Goal: Obtain resource: Download file/media

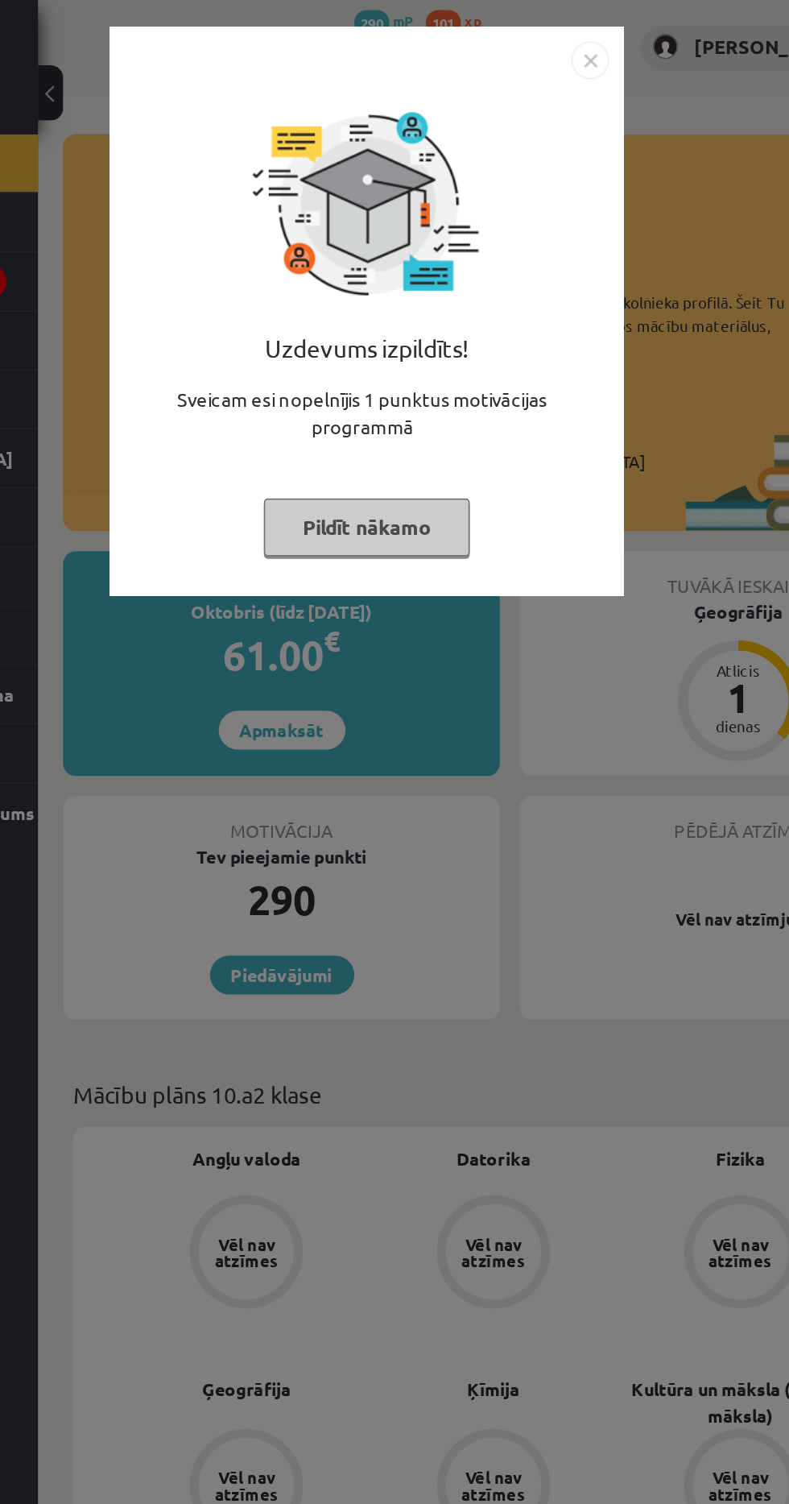
click at [536, 41] on img "Close" at bounding box center [538, 39] width 24 height 24
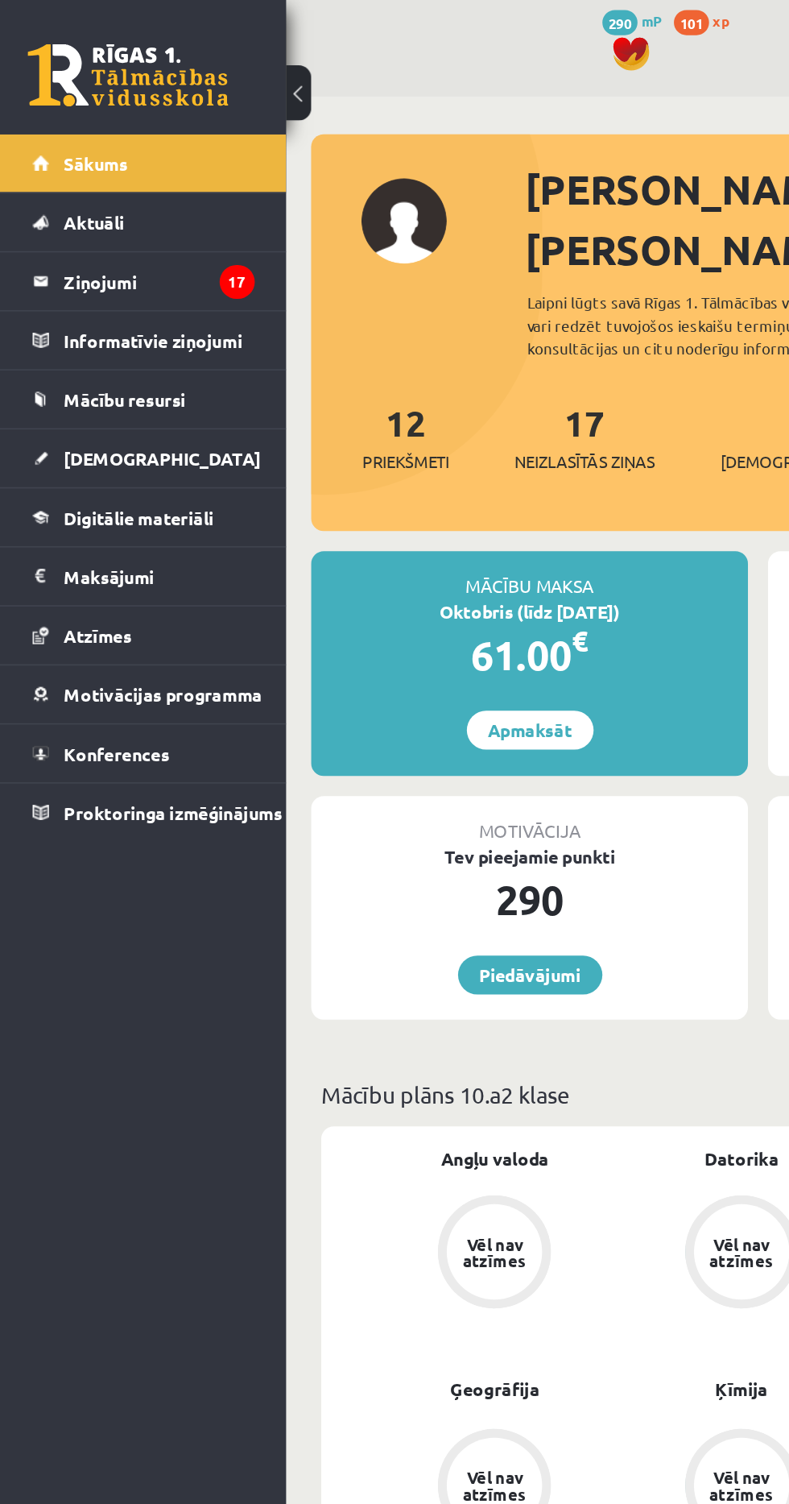
click at [134, 296] on link "[DEMOGRAPHIC_DATA]" at bounding box center [92, 293] width 143 height 37
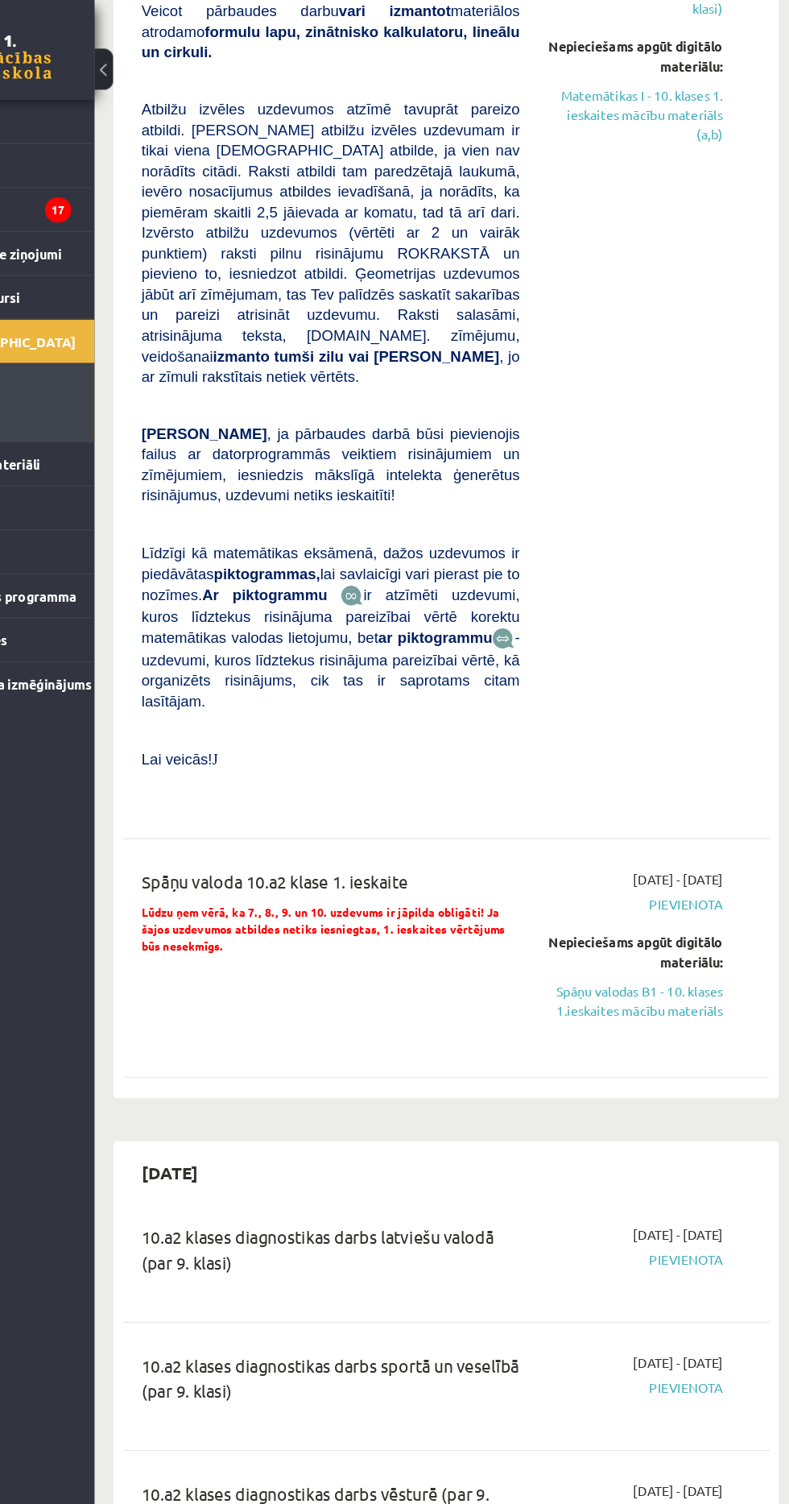
scroll to position [2555, 0]
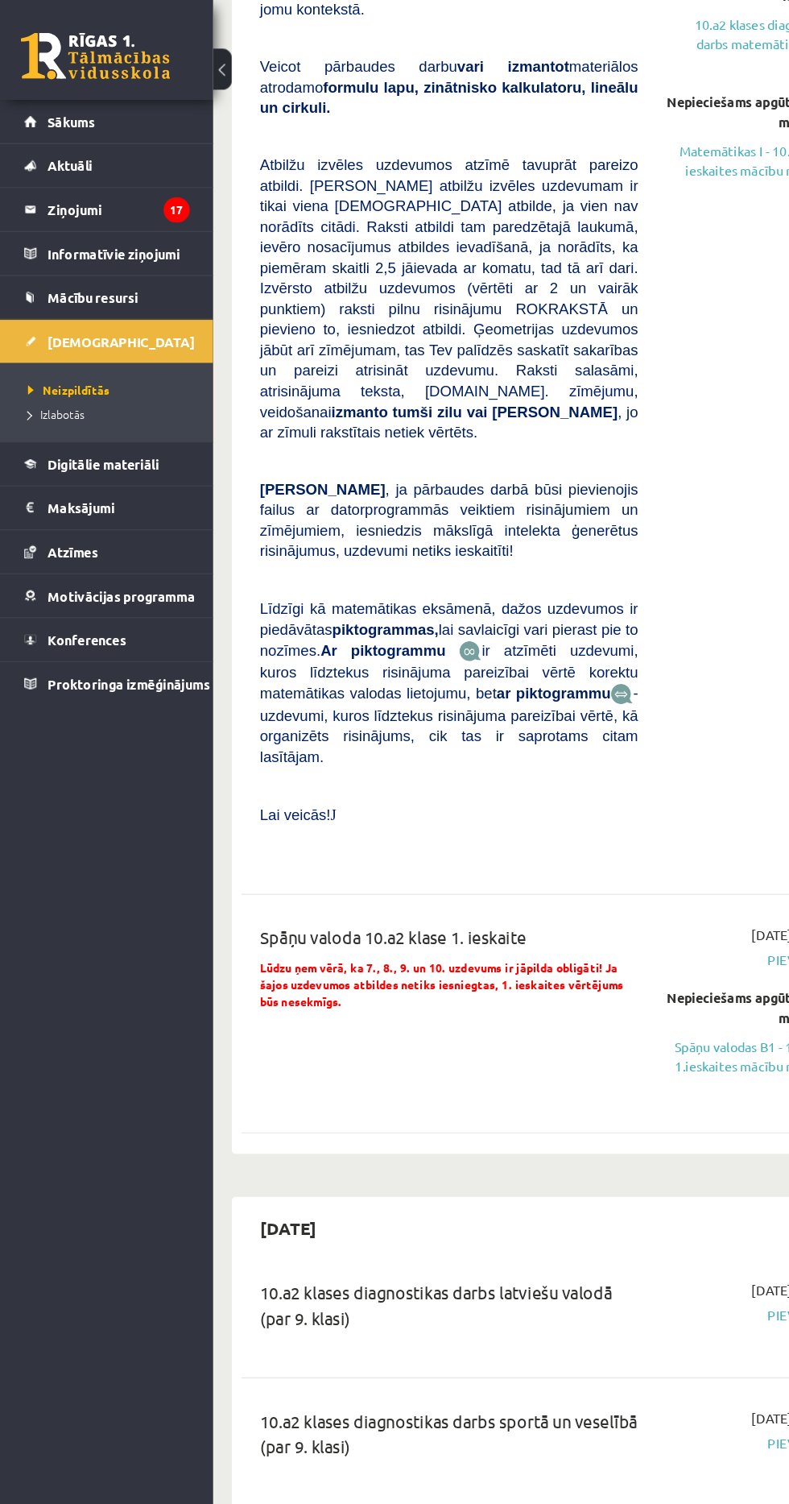
click at [36, 109] on link "Sākums" at bounding box center [92, 104] width 143 height 37
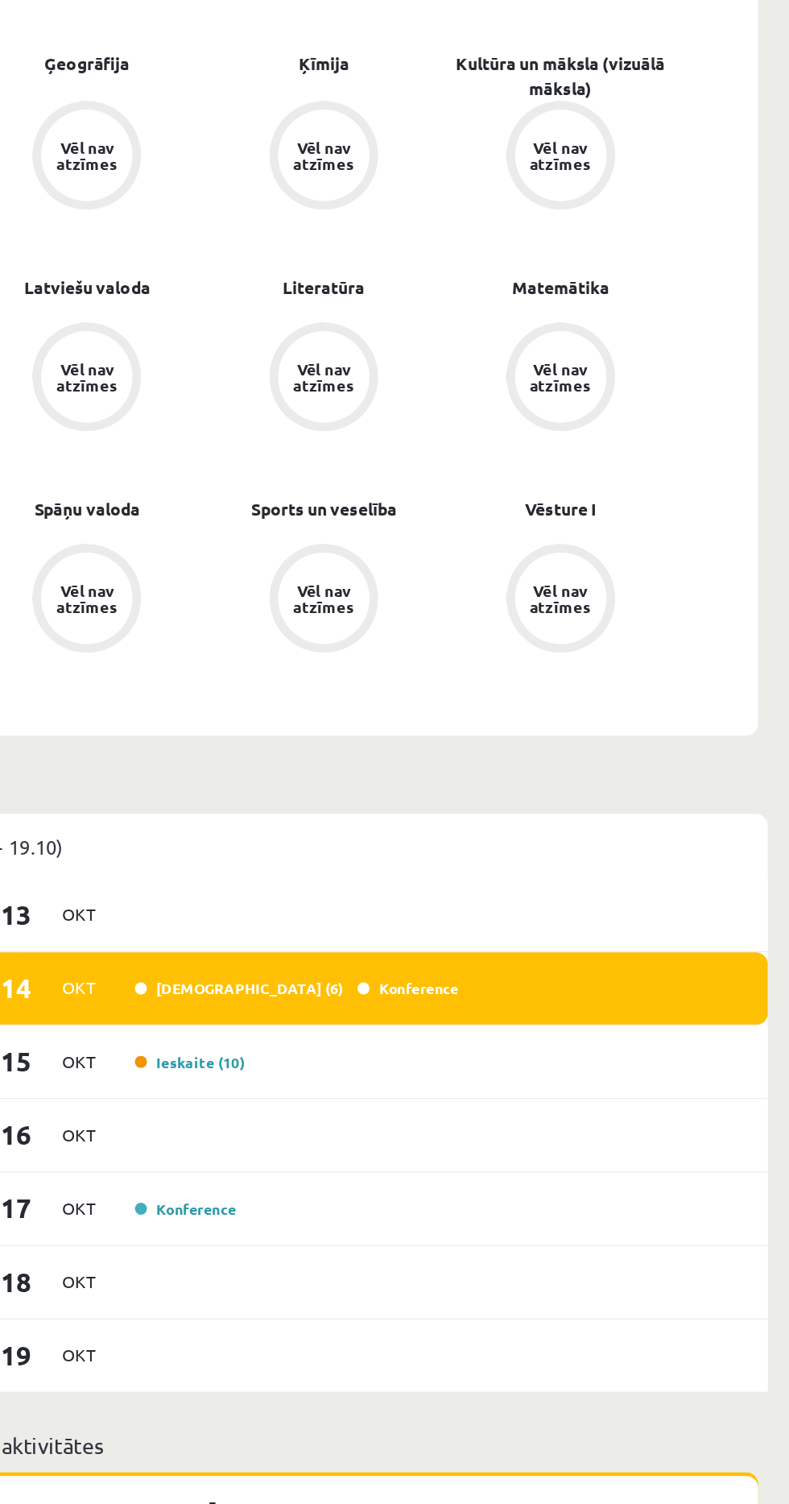
scroll to position [848, 0]
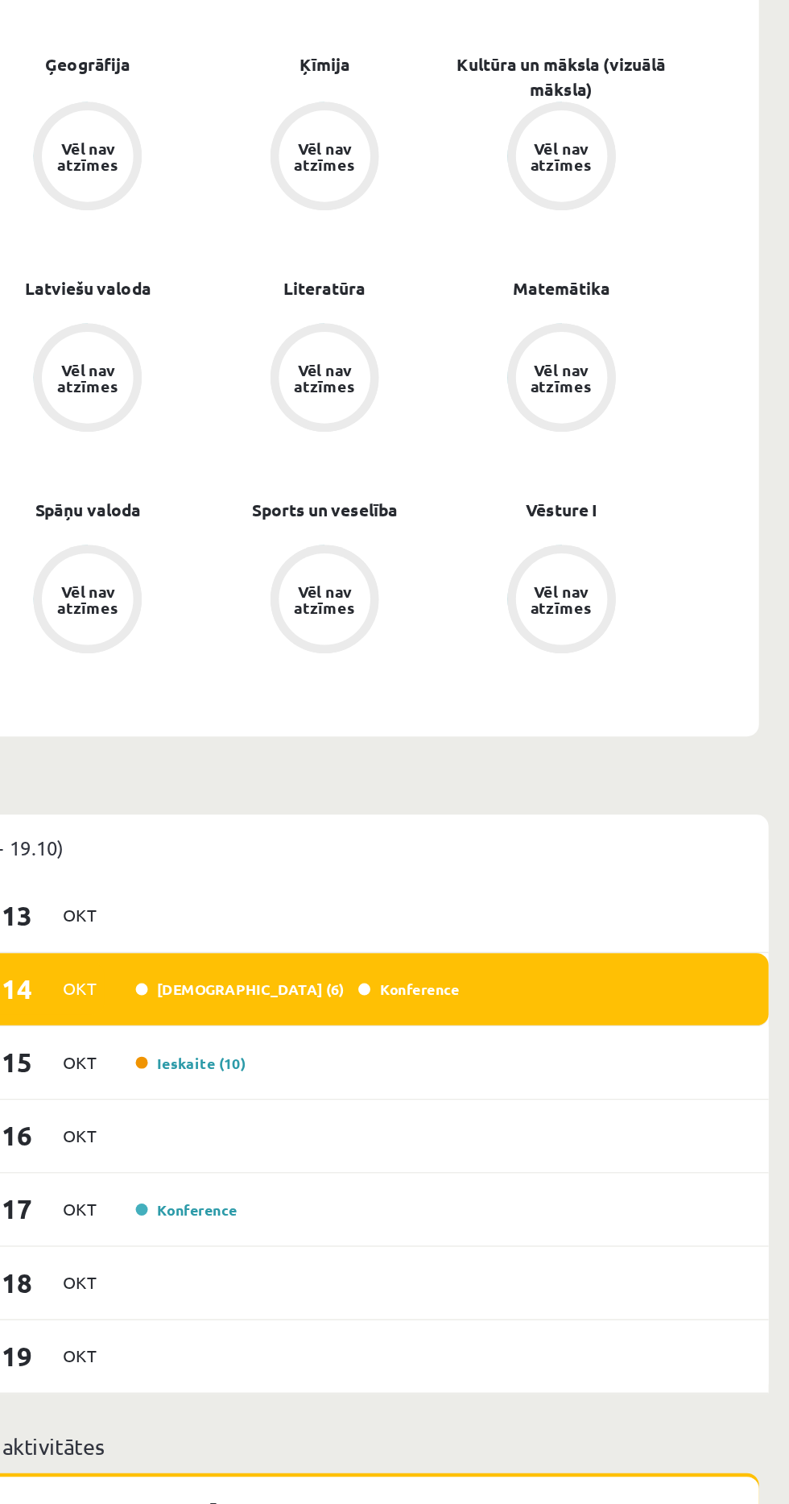
click at [636, 687] on div "Tr 15 Okt Ieskaite (10)" at bounding box center [486, 711] width 573 height 49
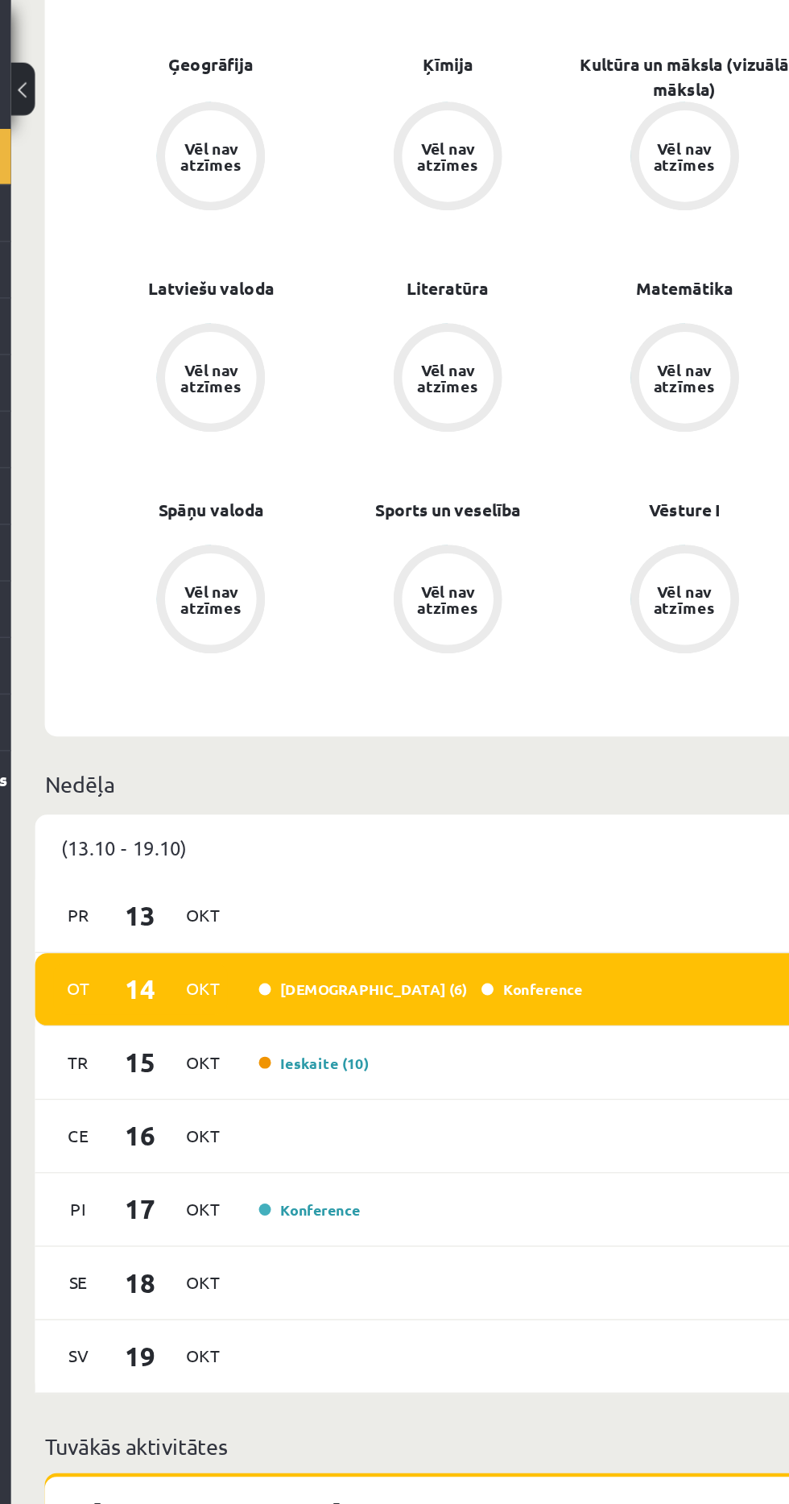
click at [387, 705] on link "Ieskaite (10)" at bounding box center [386, 711] width 73 height 13
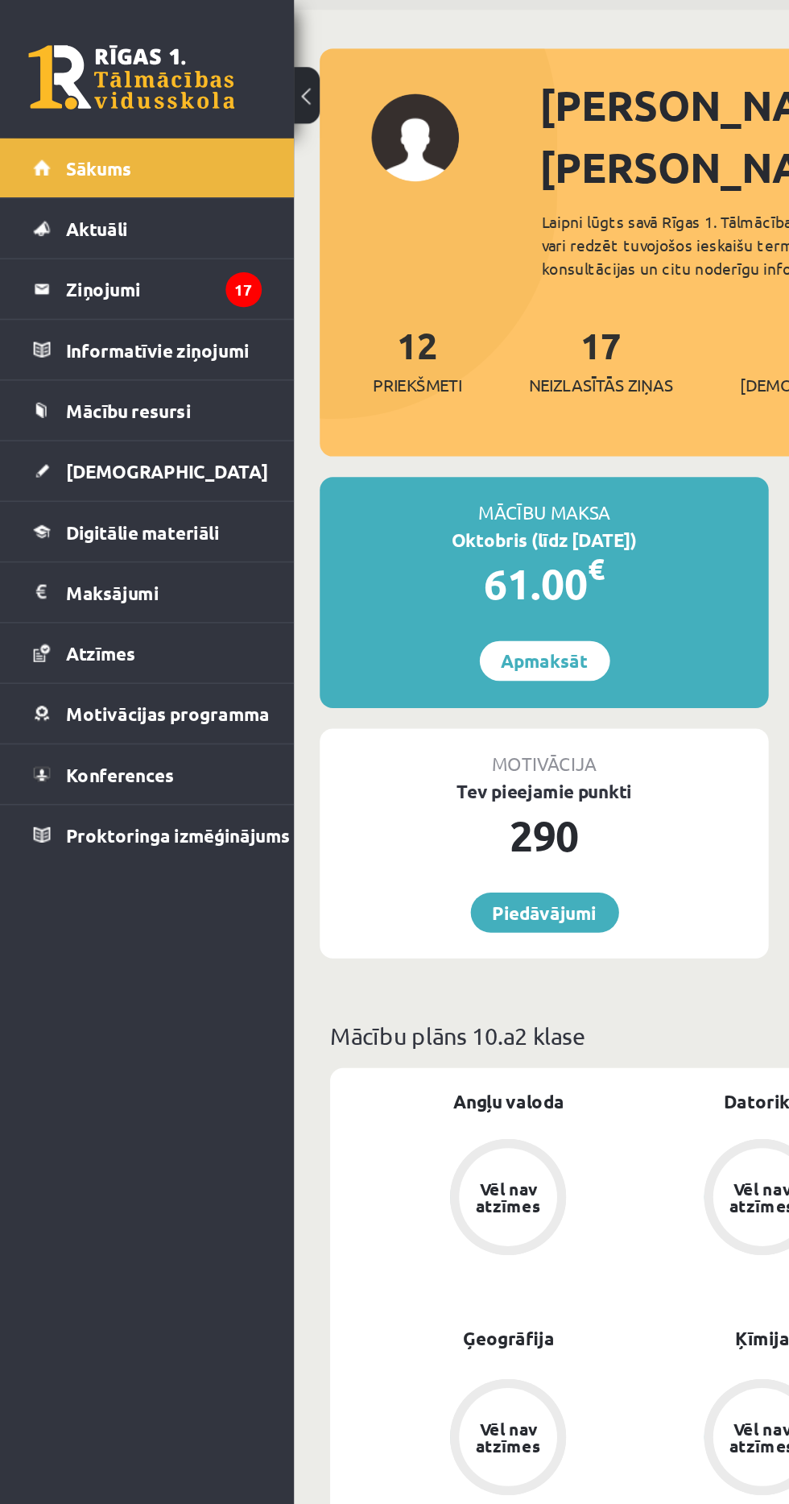
scroll to position [0, 0]
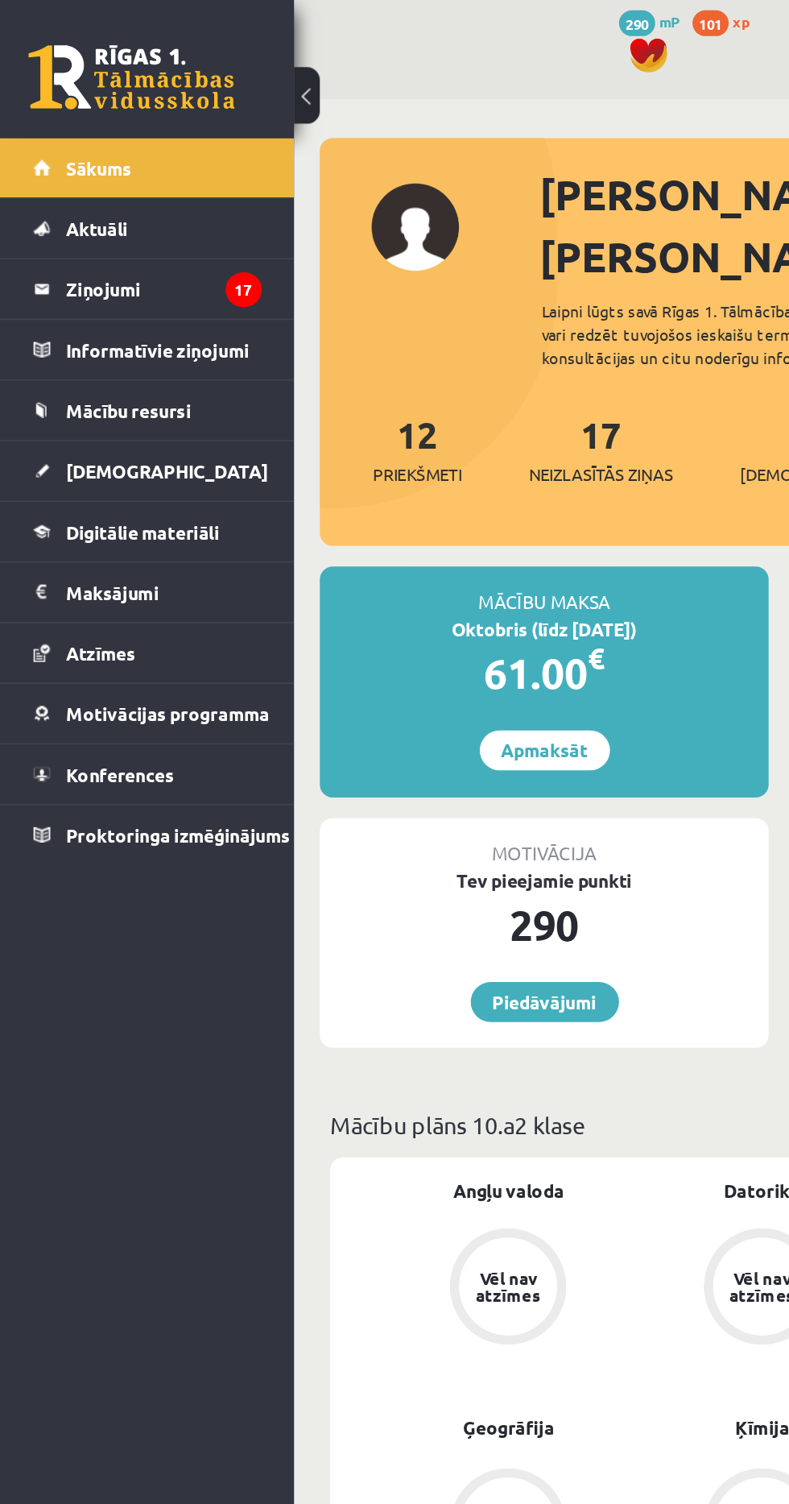
click at [41, 296] on span "[DEMOGRAPHIC_DATA]" at bounding box center [104, 294] width 126 height 14
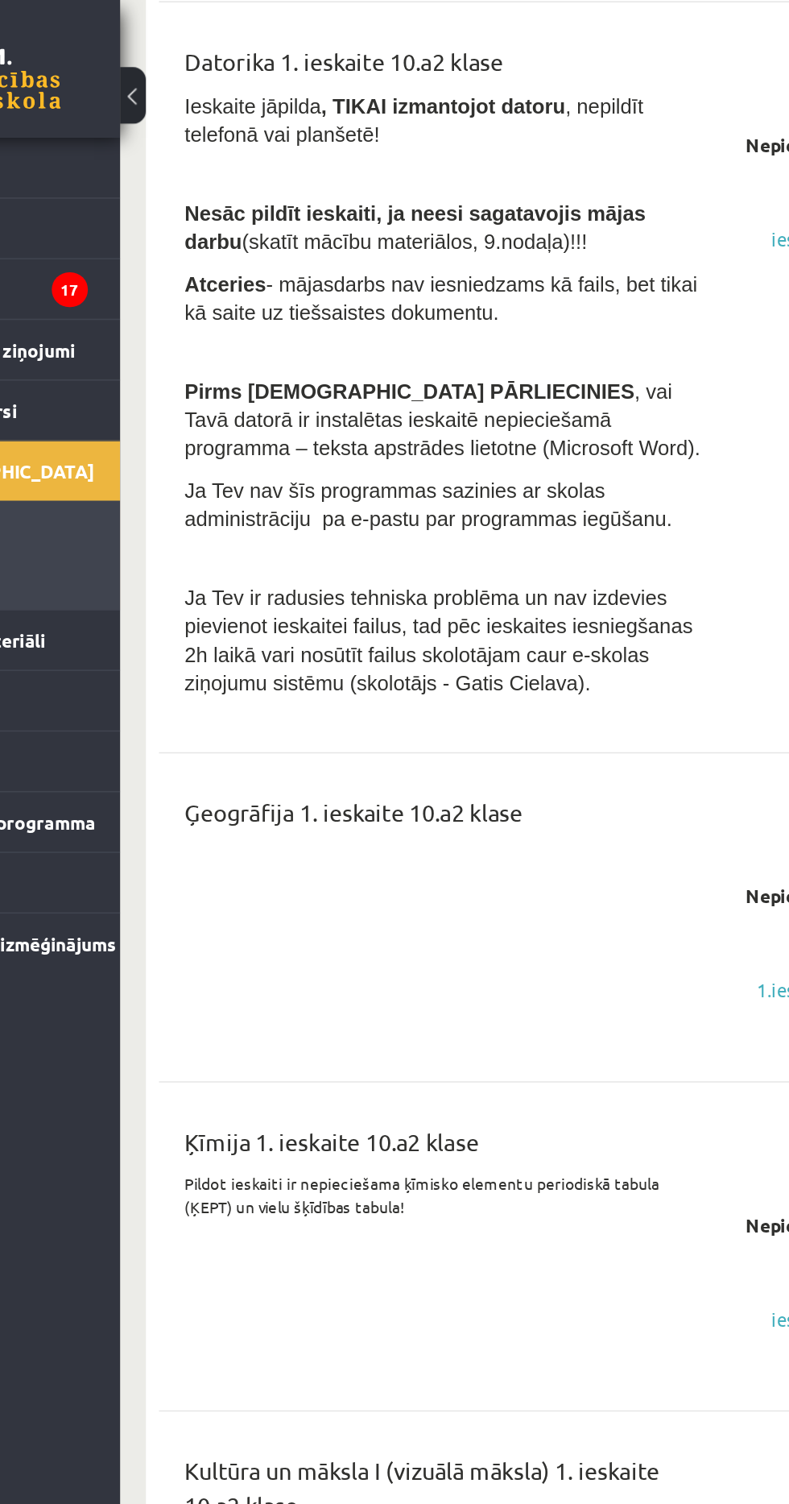
scroll to position [262, 0]
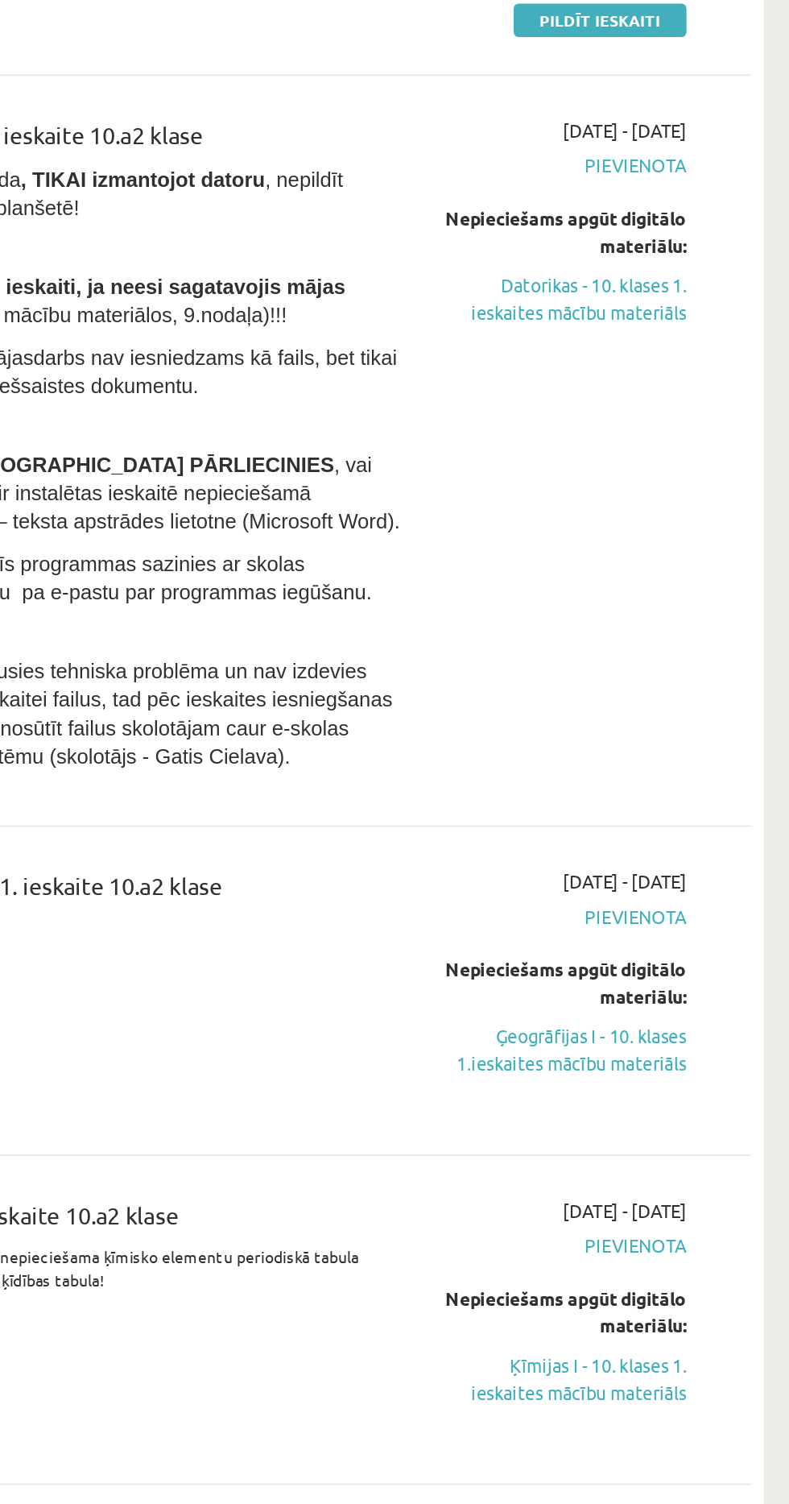
click at [678, 651] on link "Ģeogrāfijas I - 10. klases 1.ieskaites mācību materiāls" at bounding box center [649, 656] width 151 height 34
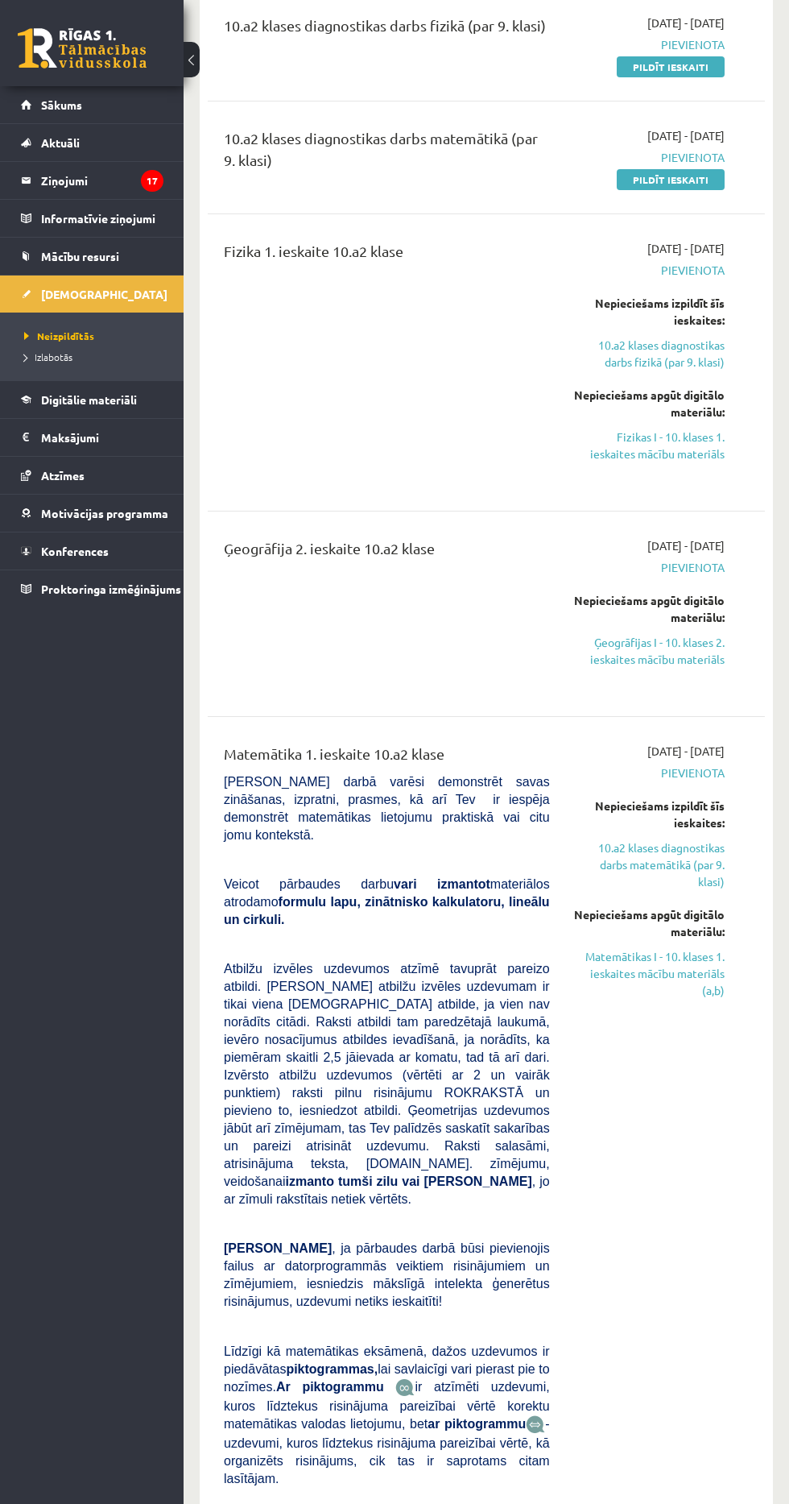
scroll to position [1744, 0]
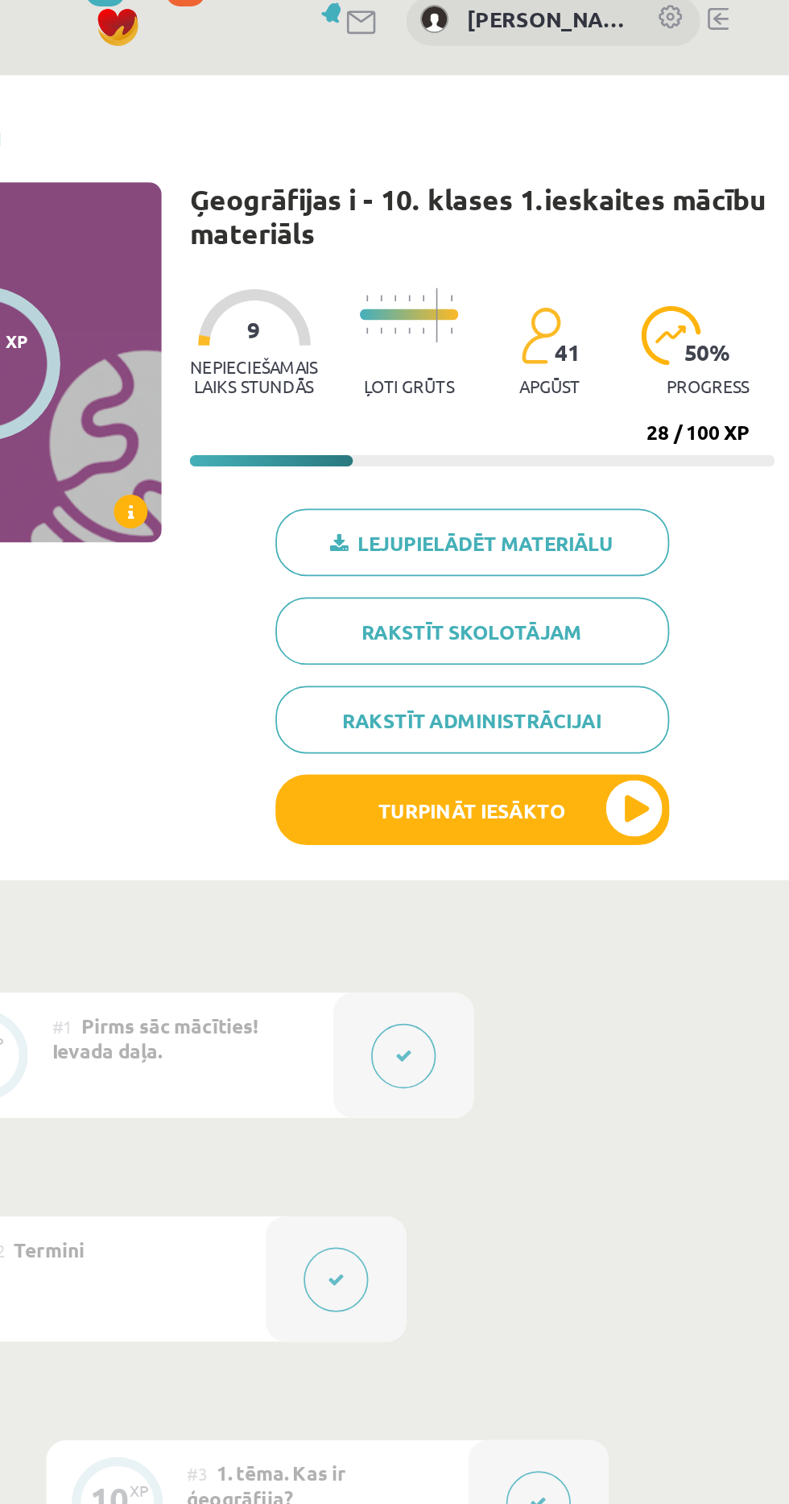
click at [664, 325] on link "Lejupielādēt materiālu" at bounding box center [607, 329] width 225 height 39
